Goal: Task Accomplishment & Management: Manage account settings

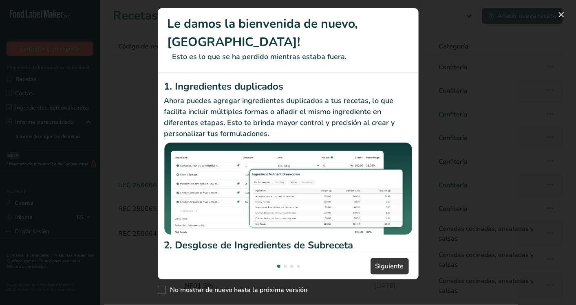
click at [534, 64] on div "New Features" at bounding box center [288, 152] width 576 height 305
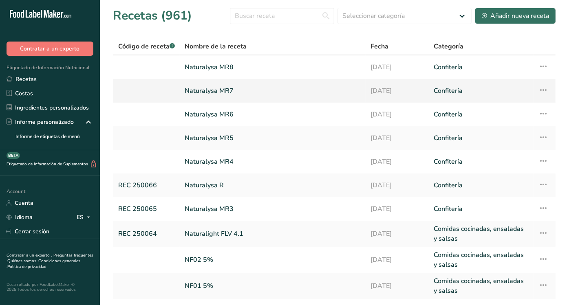
click at [214, 90] on link "Naturalysa MR7" at bounding box center [273, 90] width 176 height 17
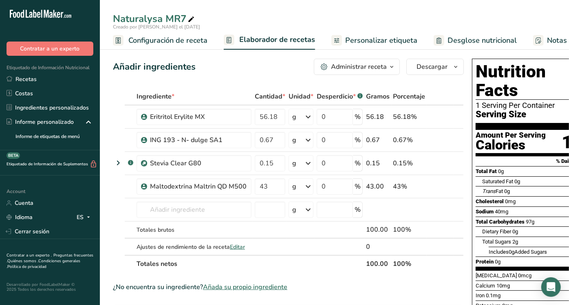
click at [453, 42] on span "Desglose nutricional" at bounding box center [482, 40] width 69 height 11
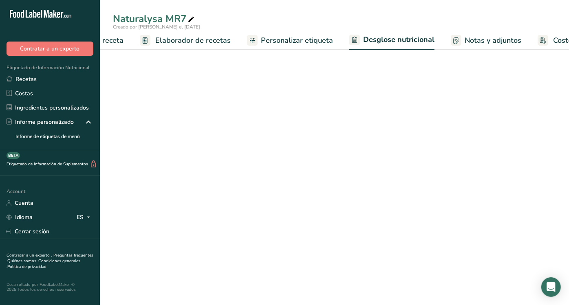
select select "Calories"
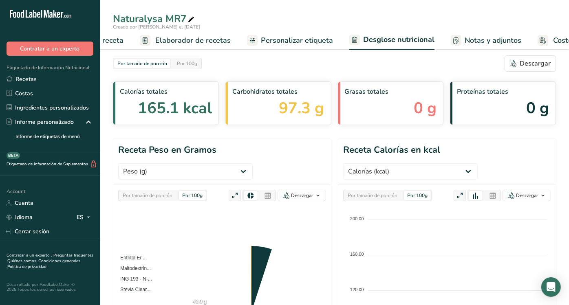
scroll to position [0, 141]
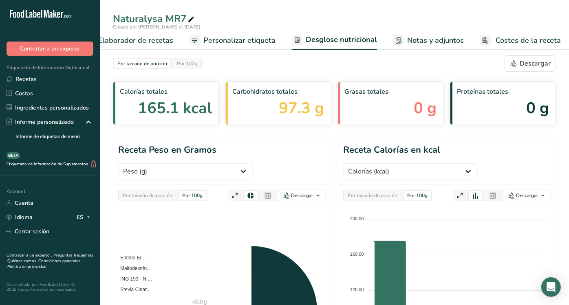
click at [253, 42] on span "Personalizar etiqueta" at bounding box center [239, 40] width 72 height 11
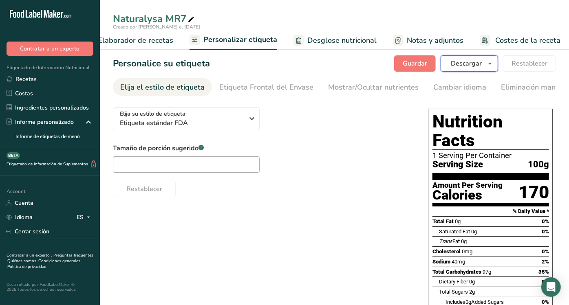
click at [487, 60] on span "button" at bounding box center [490, 64] width 10 height 10
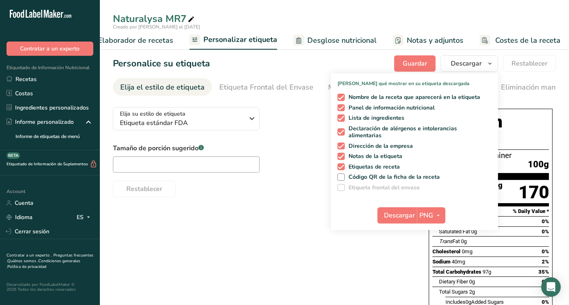
click at [393, 92] on div "Nombre de la receta que aparecerá en la etiqueta Panel de información nutricion…" at bounding box center [414, 141] width 167 height 101
click at [391, 96] on span "Nombre de la receta que aparecerá en la etiqueta" at bounding box center [413, 97] width 136 height 7
click at [343, 96] on input "Nombre de la receta que aparecerá en la etiqueta" at bounding box center [340, 97] width 5 height 5
checkbox input "false"
click at [383, 116] on span "Lista de ingredientes" at bounding box center [375, 118] width 60 height 7
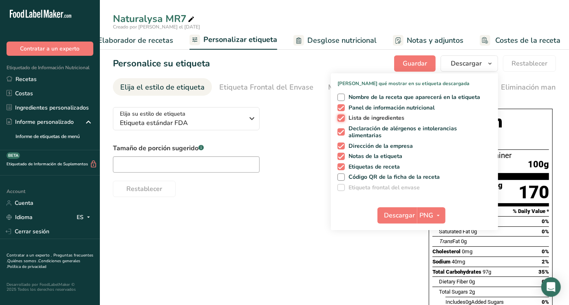
click at [343, 116] on input "Lista de ingredientes" at bounding box center [340, 117] width 5 height 5
checkbox input "false"
click at [378, 133] on span "Declaración de alérgenos e intolerancias alimentarias" at bounding box center [417, 132] width 144 height 14
click at [343, 133] on input "Declaración de alérgenos e intolerancias alimentarias" at bounding box center [340, 132] width 5 height 5
click at [378, 136] on span "Declaración de alérgenos e intolerancias alimentarias" at bounding box center [417, 132] width 144 height 14
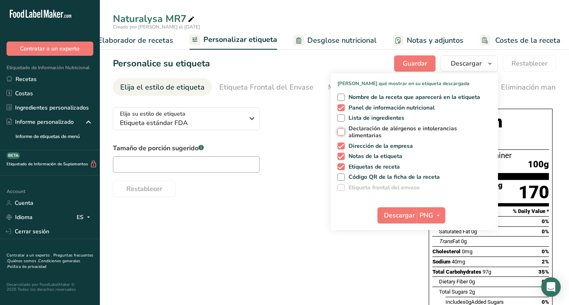
click at [343, 135] on input "Declaración de alérgenos e intolerancias alimentarias" at bounding box center [340, 132] width 5 height 5
checkbox input "true"
click at [377, 147] on span "Dirección de la empresa" at bounding box center [379, 146] width 68 height 7
click at [343, 147] on input "Dirección de la empresa" at bounding box center [340, 146] width 5 height 5
checkbox input "false"
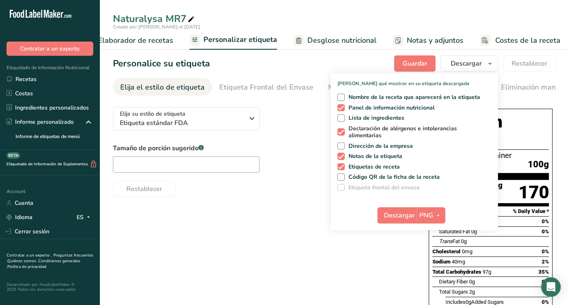
click at [369, 130] on span "Declaración de alérgenos e intolerancias alimentarias" at bounding box center [417, 132] width 144 height 14
click at [343, 130] on input "Declaración de alérgenos e intolerancias alimentarias" at bounding box center [340, 132] width 5 height 5
checkbox input "false"
click at [372, 155] on span "Notas de la etiqueta" at bounding box center [374, 156] width 58 height 7
click at [343, 155] on input "Notas de la etiqueta" at bounding box center [340, 156] width 5 height 5
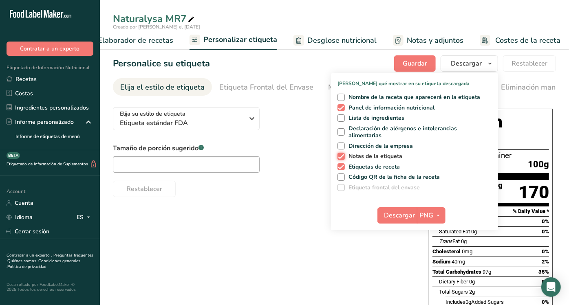
checkbox input "false"
click at [373, 165] on span "Etiquetas de receta" at bounding box center [372, 166] width 55 height 7
click at [343, 165] on input "Etiquetas de receta" at bounding box center [340, 166] width 5 height 5
checkbox input "false"
click at [400, 218] on span "Descargar" at bounding box center [399, 216] width 31 height 10
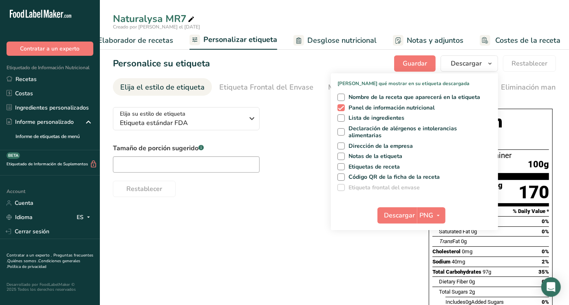
click at [267, 212] on div "Elija su estilo de etiqueta Etiqueta estándar FDA EE. [GEOGRAPHIC_DATA]. (FDA) …" at bounding box center [334, 273] width 443 height 344
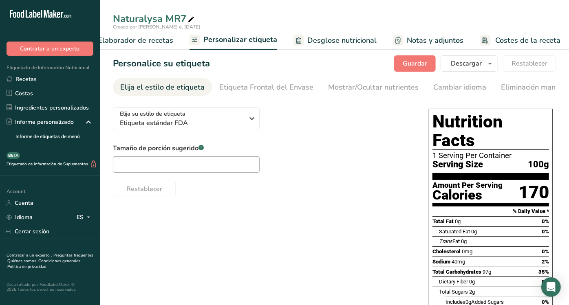
click at [321, 41] on span "Desglose nutricional" at bounding box center [341, 40] width 69 height 11
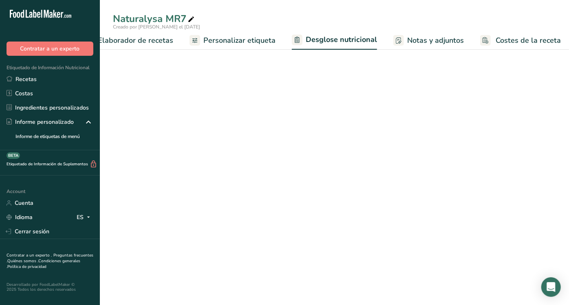
select select "Calories"
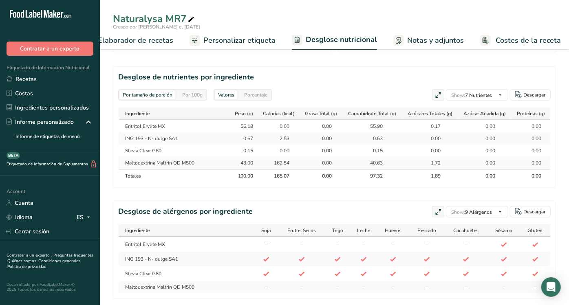
scroll to position [0, 1]
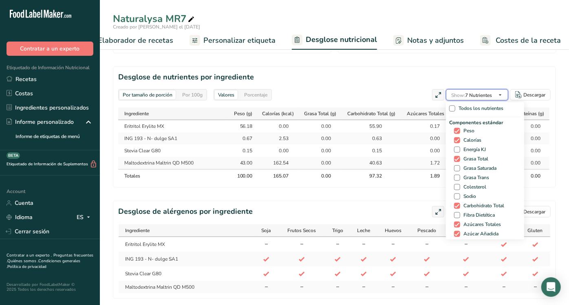
click at [481, 92] on span "Show: 7 Nutrientes" at bounding box center [471, 95] width 41 height 7
click at [460, 194] on span "Sodio" at bounding box center [468, 197] width 16 height 6
click at [458, 194] on input "Sodio" at bounding box center [456, 196] width 5 height 5
checkbox input "true"
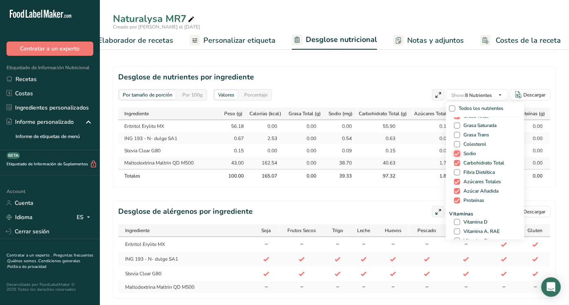
scroll to position [56, 0]
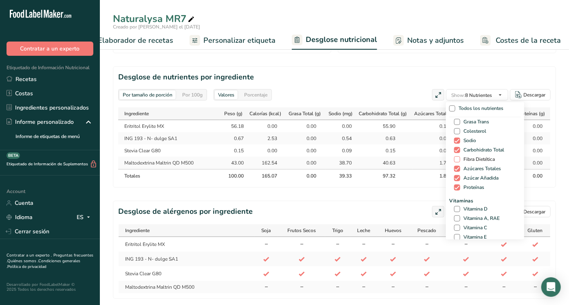
click at [457, 158] on span at bounding box center [457, 160] width 6 height 6
click at [457, 158] on input "Fibra Dietética" at bounding box center [456, 159] width 5 height 5
checkbox input "true"
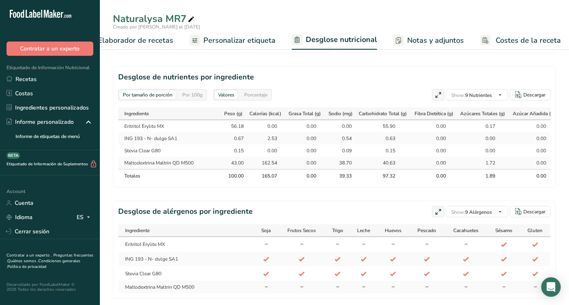
click at [402, 188] on section "Desglose de nutrientes por ingrediente Por tamaño de porción Por 100g [GEOGRAPH…" at bounding box center [334, 126] width 443 height 121
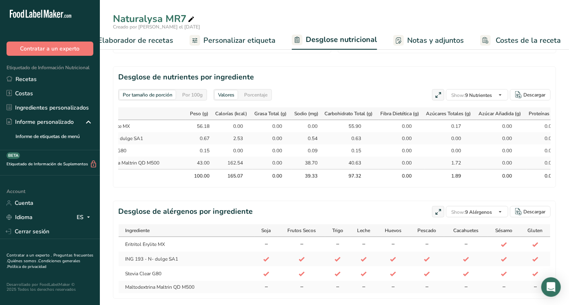
scroll to position [0, 0]
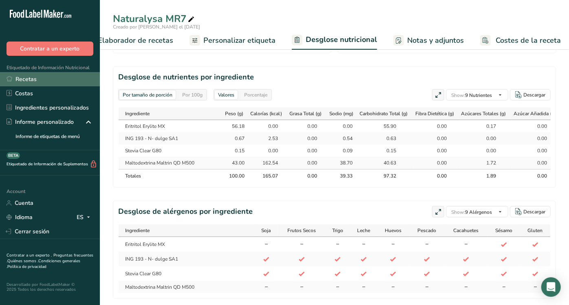
click at [16, 77] on link "Recetas" at bounding box center [50, 79] width 100 height 14
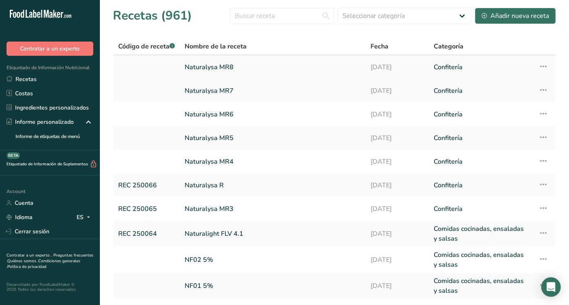
click at [219, 67] on link "Naturalysa MR8" at bounding box center [273, 67] width 176 height 17
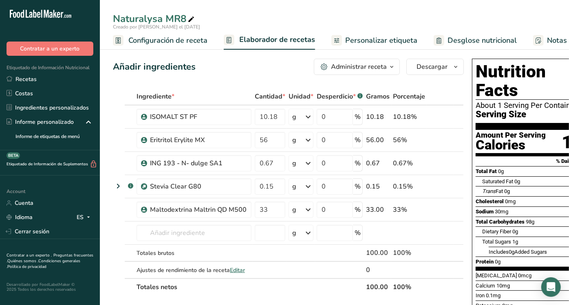
scroll to position [0, 27]
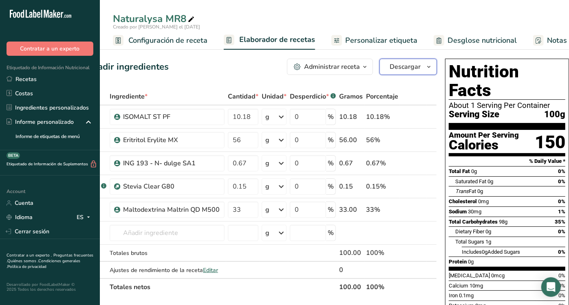
click at [426, 65] on icon "button" at bounding box center [429, 67] width 7 height 10
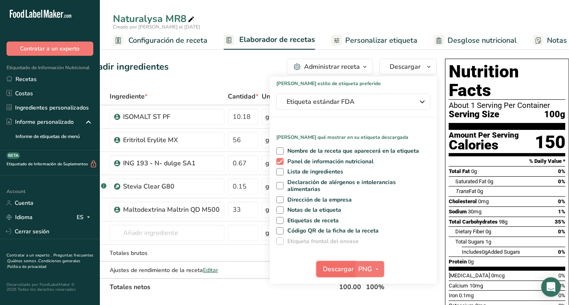
click at [327, 271] on span "Descargar" at bounding box center [338, 270] width 31 height 10
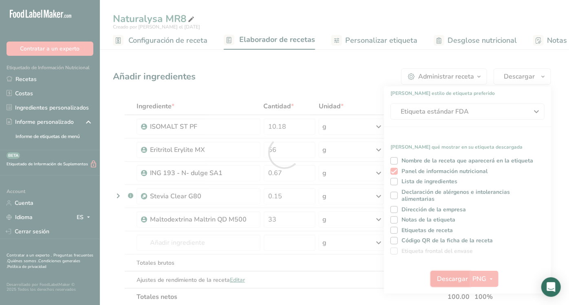
scroll to position [0, 0]
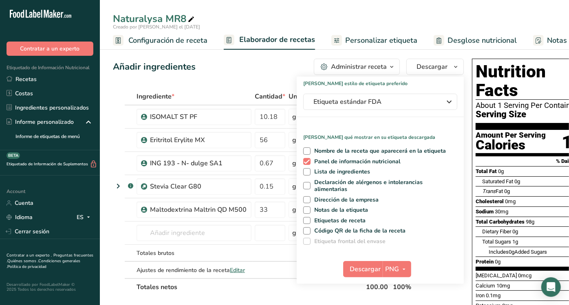
click at [444, 35] on link "Desglose nutricional" at bounding box center [475, 40] width 83 height 18
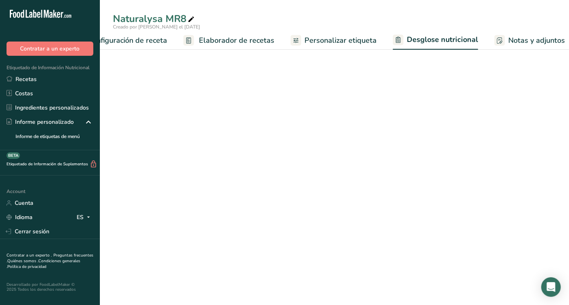
select select "Calories"
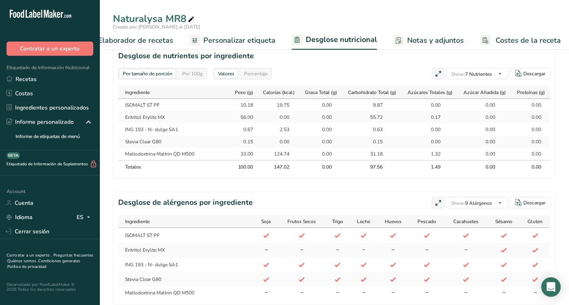
scroll to position [398, 0]
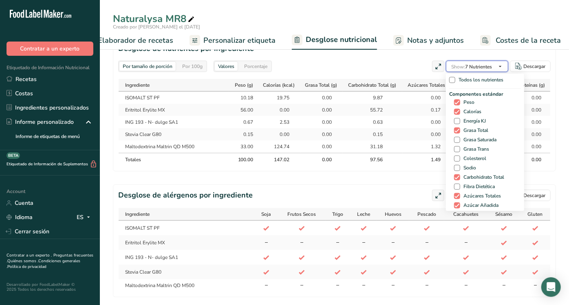
click at [488, 70] on span "Show: 7 Nutrientes" at bounding box center [471, 67] width 41 height 10
click at [466, 172] on div "Componentes estándar Peso Calorías Energía KJ Grasa Total Grasa Saturada Grasa …" at bounding box center [485, 155] width 72 height 129
click at [466, 168] on span "Sodio" at bounding box center [468, 168] width 16 height 6
click at [459, 168] on input "Sodio" at bounding box center [456, 168] width 5 height 5
checkbox input "true"
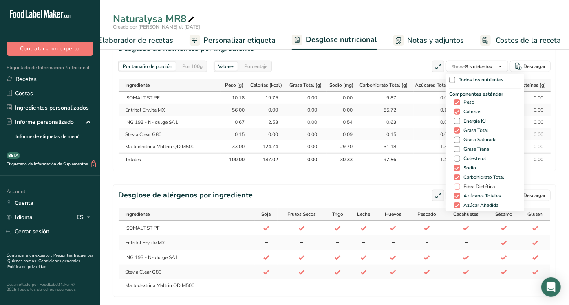
click at [466, 186] on span "Fibra Dietética" at bounding box center [477, 187] width 35 height 6
click at [459, 186] on input "Fibra Dietética" at bounding box center [456, 186] width 5 height 5
checkbox input "true"
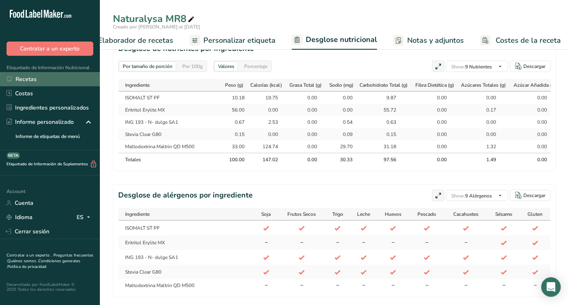
click at [31, 78] on link "Recetas" at bounding box center [50, 79] width 100 height 14
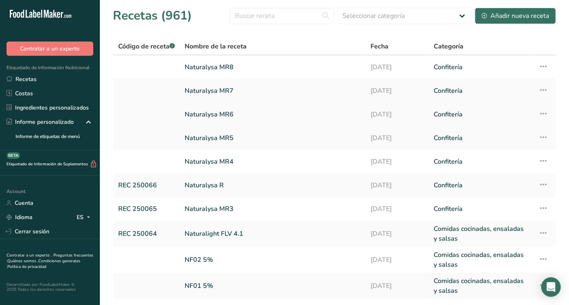
click at [225, 113] on link "Naturalysa MR6" at bounding box center [273, 114] width 176 height 17
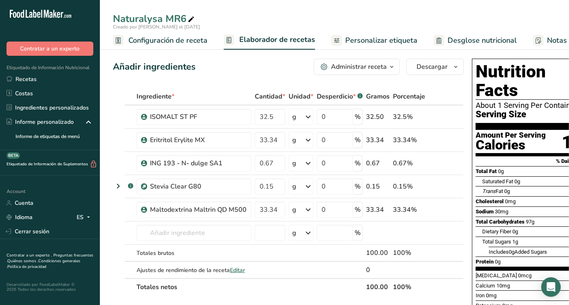
click at [402, 35] on span "Personalizar etiqueta" at bounding box center [381, 40] width 72 height 11
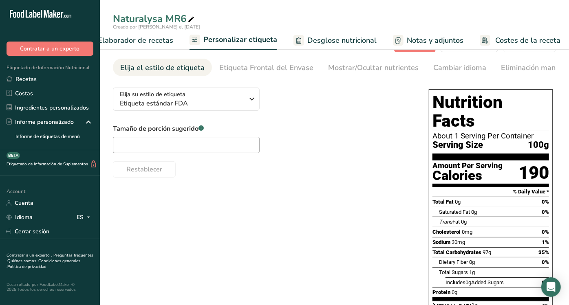
scroll to position [22, 0]
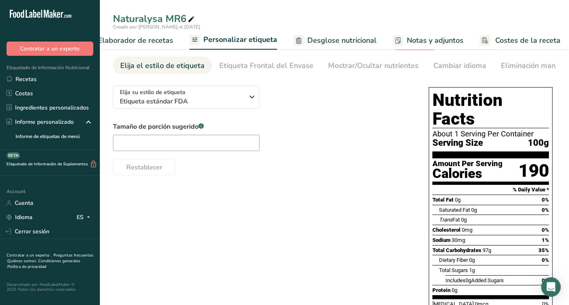
click at [352, 27] on div "Creado por [PERSON_NAME] el [DATE]" at bounding box center [334, 26] width 469 height 7
click at [348, 46] on link "Desglose nutricional" at bounding box center [335, 40] width 83 height 18
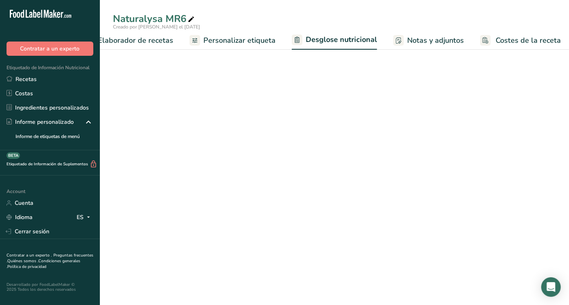
select select "Calories"
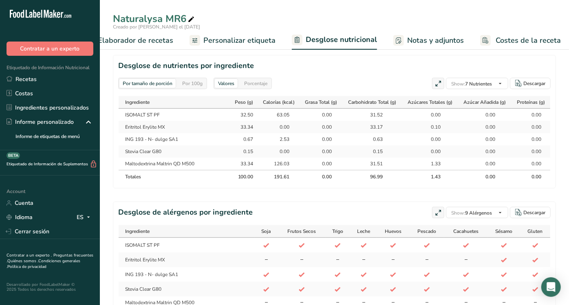
scroll to position [384, 0]
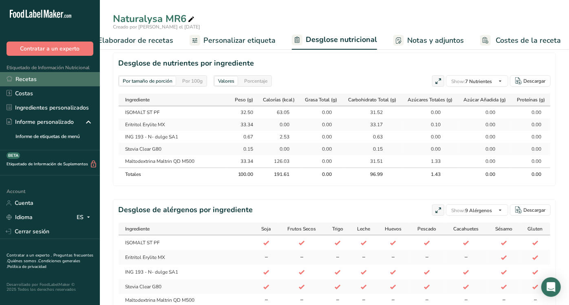
click at [44, 85] on link "Recetas" at bounding box center [50, 79] width 100 height 14
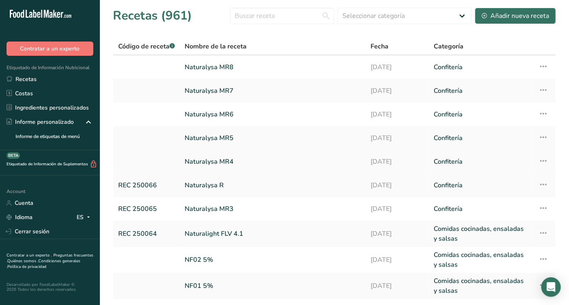
click at [543, 161] on icon at bounding box center [544, 161] width 10 height 15
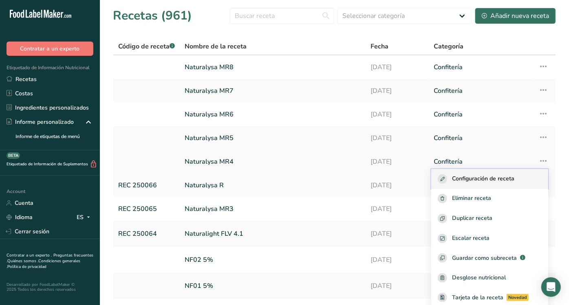
click at [489, 178] on span "Configuración de receta" at bounding box center [483, 178] width 62 height 9
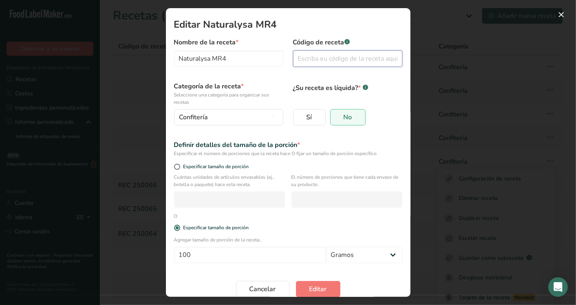
click at [306, 65] on input "Modal de edición de receta" at bounding box center [347, 59] width 109 height 16
click at [306, 65] on input "REC 25" at bounding box center [347, 59] width 109 height 16
click at [335, 55] on input "REC 25" at bounding box center [347, 59] width 109 height 16
type input "REC 250067"
click at [313, 285] on span "Editar" at bounding box center [318, 290] width 18 height 10
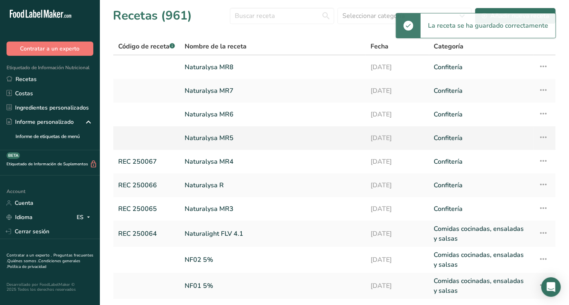
click at [540, 136] on icon at bounding box center [544, 137] width 10 height 15
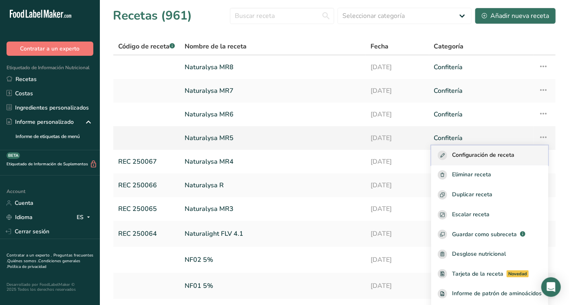
click at [488, 152] on span "Configuración de receta" at bounding box center [483, 155] width 62 height 9
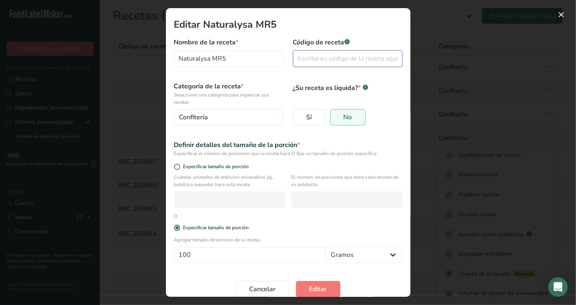
click at [348, 61] on input "Modal de edición de receta" at bounding box center [347, 59] width 109 height 16
type input "REC 250068"
click at [309, 283] on button "Editar" at bounding box center [318, 289] width 44 height 16
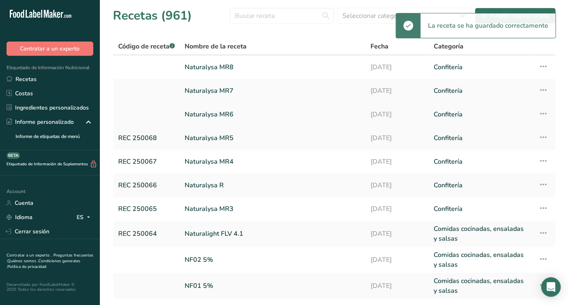
click at [547, 112] on icon at bounding box center [544, 113] width 10 height 15
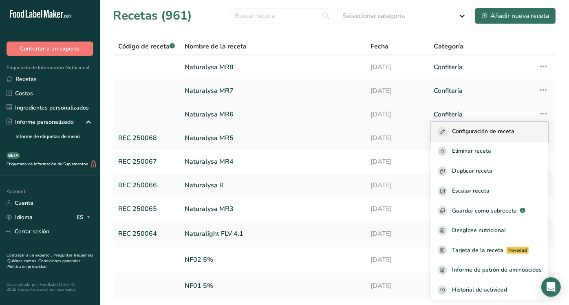
click at [487, 129] on span "Configuración de receta" at bounding box center [483, 131] width 62 height 9
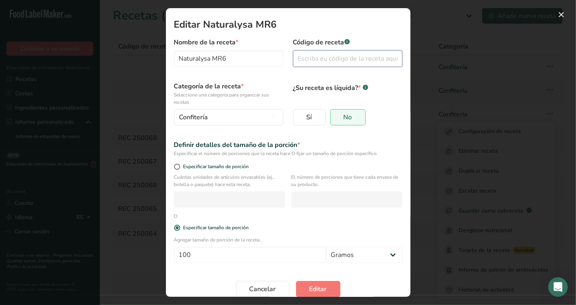
click at [332, 55] on input "Modal de edición de receta" at bounding box center [347, 59] width 109 height 16
type input "REC 250069"
click at [309, 286] on span "Editar" at bounding box center [318, 290] width 18 height 10
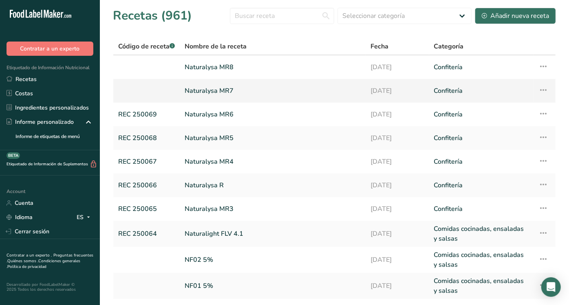
click at [544, 86] on icon at bounding box center [544, 90] width 10 height 15
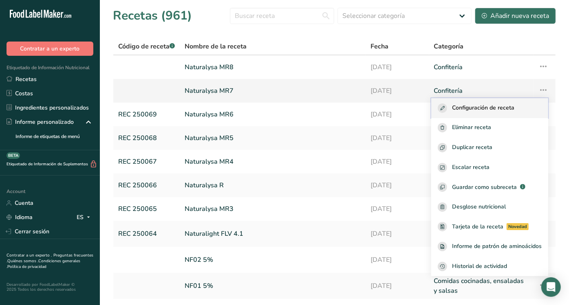
click at [483, 110] on span "Configuración de receta" at bounding box center [483, 108] width 62 height 9
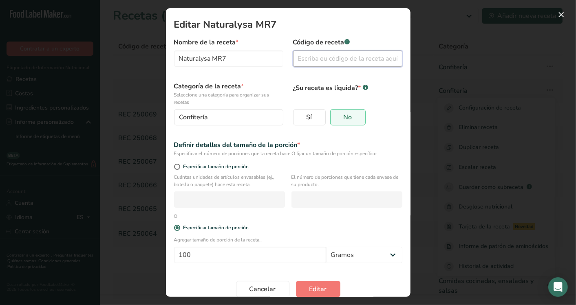
click at [340, 55] on input "Modal de edición de receta" at bounding box center [347, 59] width 109 height 16
type input "REC 250070"
click at [309, 292] on span "Editar" at bounding box center [318, 290] width 18 height 10
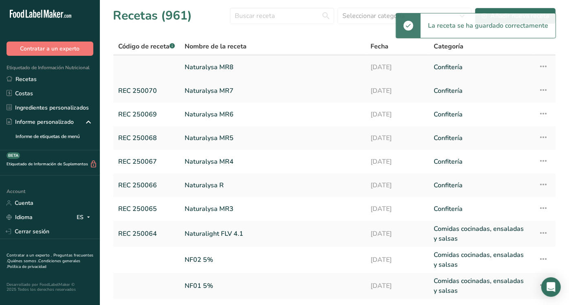
click at [542, 66] on icon at bounding box center [544, 66] width 10 height 15
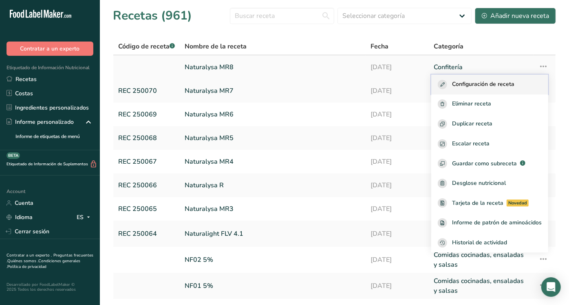
click at [486, 75] on button "Configuración de receta" at bounding box center [489, 85] width 117 height 20
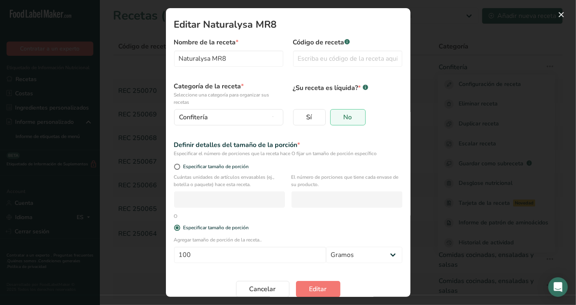
click at [329, 43] on label "Código de receta .a-a{fill:#347362;}.b-a{fill:#fff;}" at bounding box center [347, 43] width 109 height 10
click at [326, 54] on input "Modal de edición de receta" at bounding box center [347, 59] width 109 height 16
type input "REC 250071"
click at [319, 285] on span "Editar" at bounding box center [318, 290] width 18 height 10
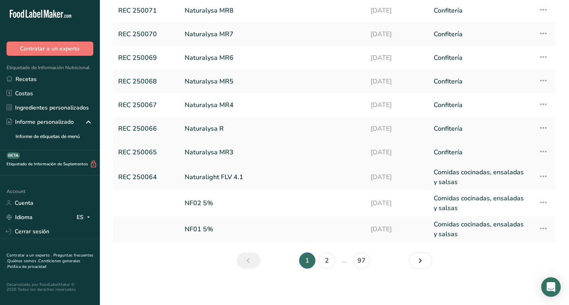
scroll to position [59, 0]
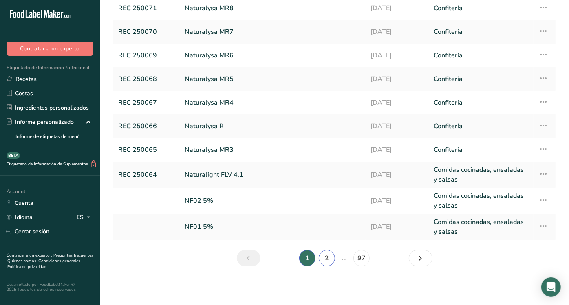
click at [329, 259] on link "2" at bounding box center [327, 258] width 16 height 16
